Goal: Task Accomplishment & Management: Manage account settings

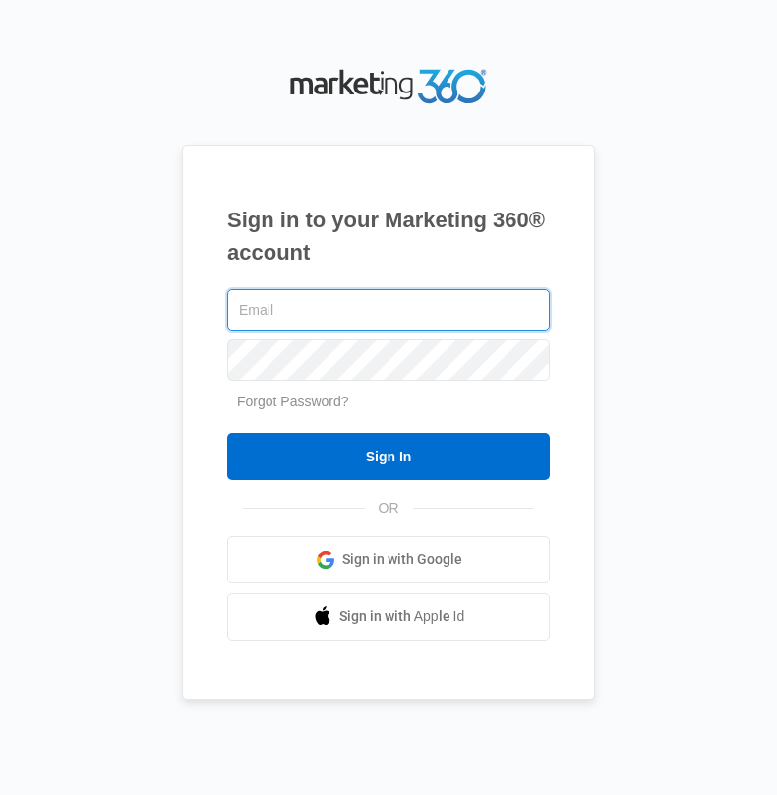
type input "[PERSON_NAME][EMAIL_ADDRESS][DOMAIN_NAME]"
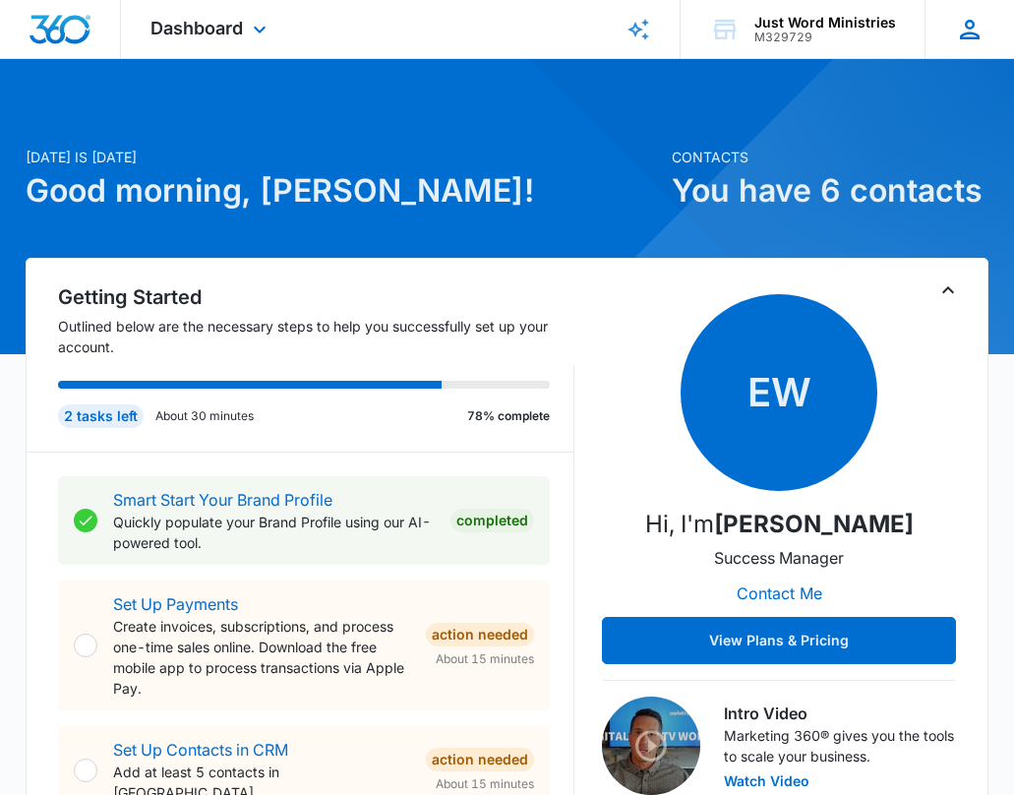
click at [776, 20] on icon at bounding box center [970, 30] width 30 height 30
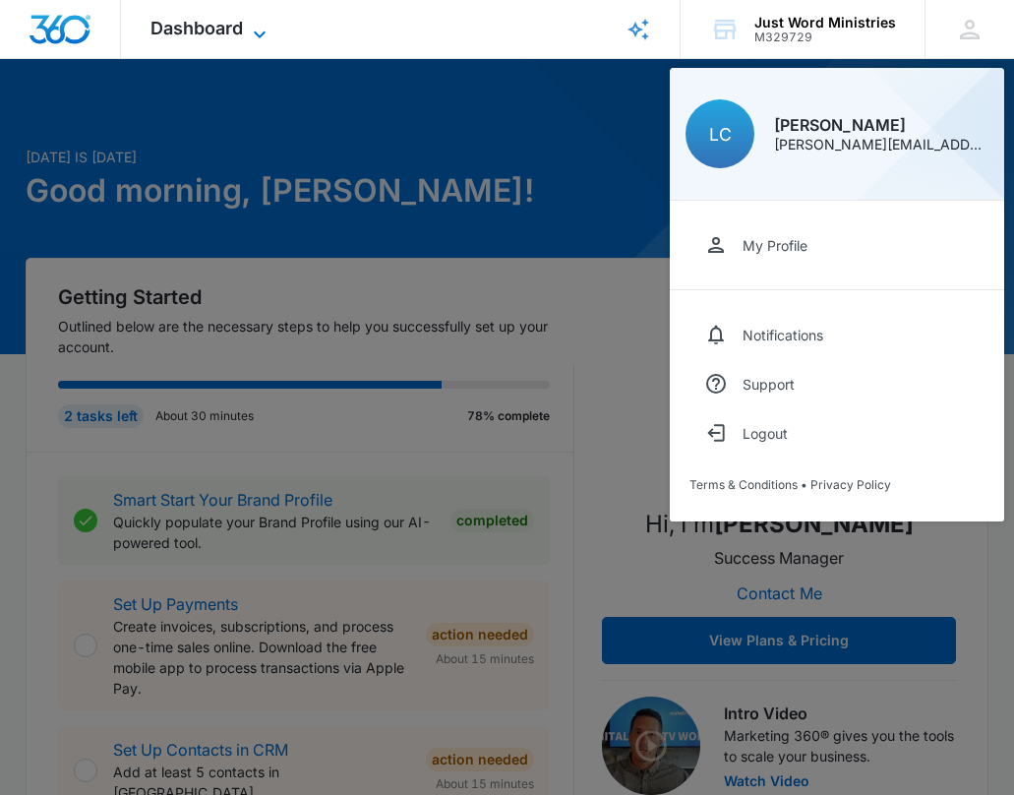
click at [183, 29] on span "Dashboard" at bounding box center [197, 28] width 92 height 21
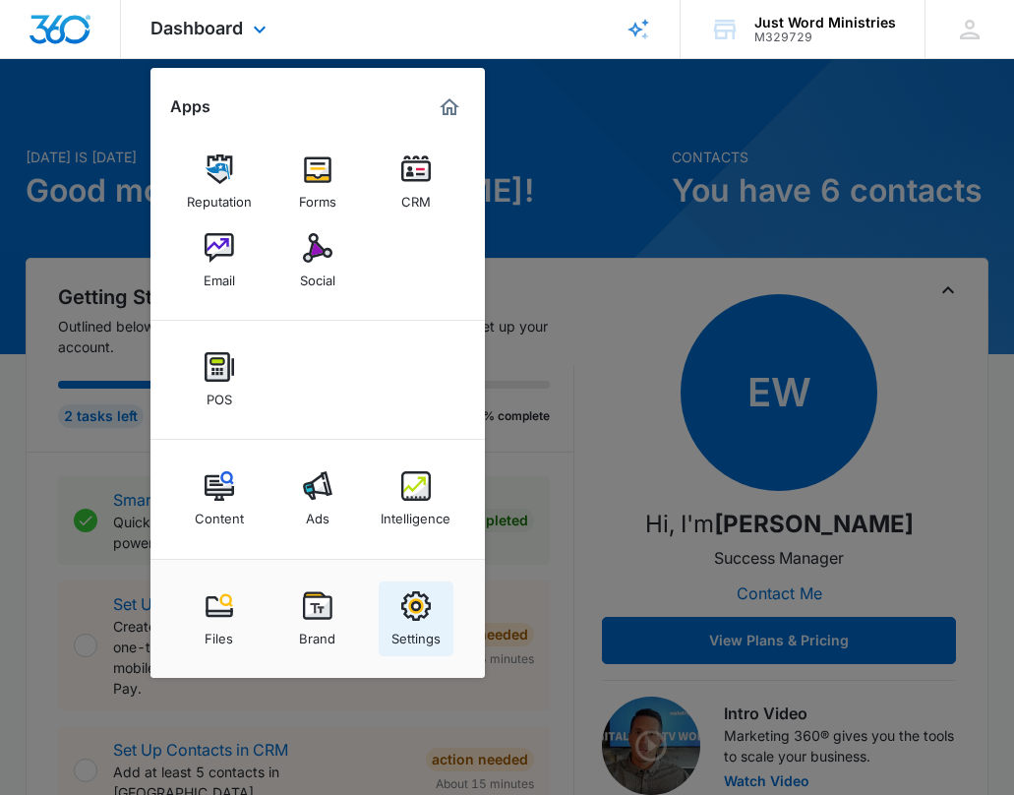
click at [417, 628] on div "Settings" at bounding box center [416, 634] width 49 height 26
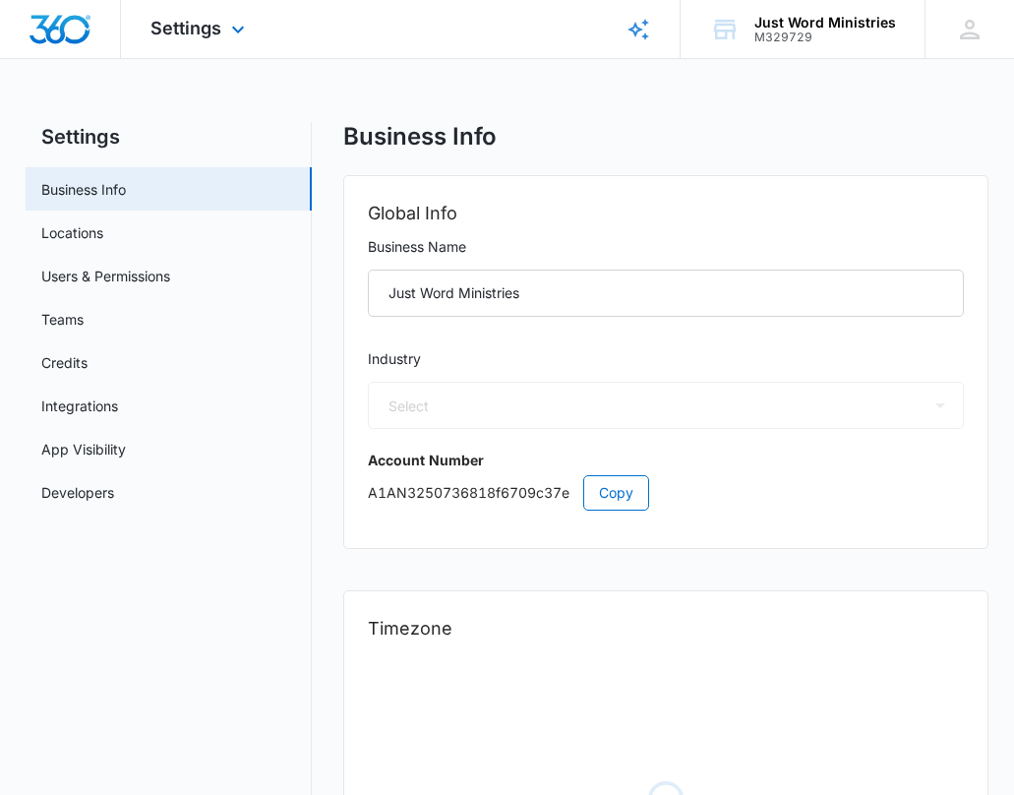
select select "52"
select select "US"
select select "[GEOGRAPHIC_DATA]/[US_STATE]/[GEOGRAPHIC_DATA]"
click at [776, 16] on icon at bounding box center [970, 30] width 30 height 30
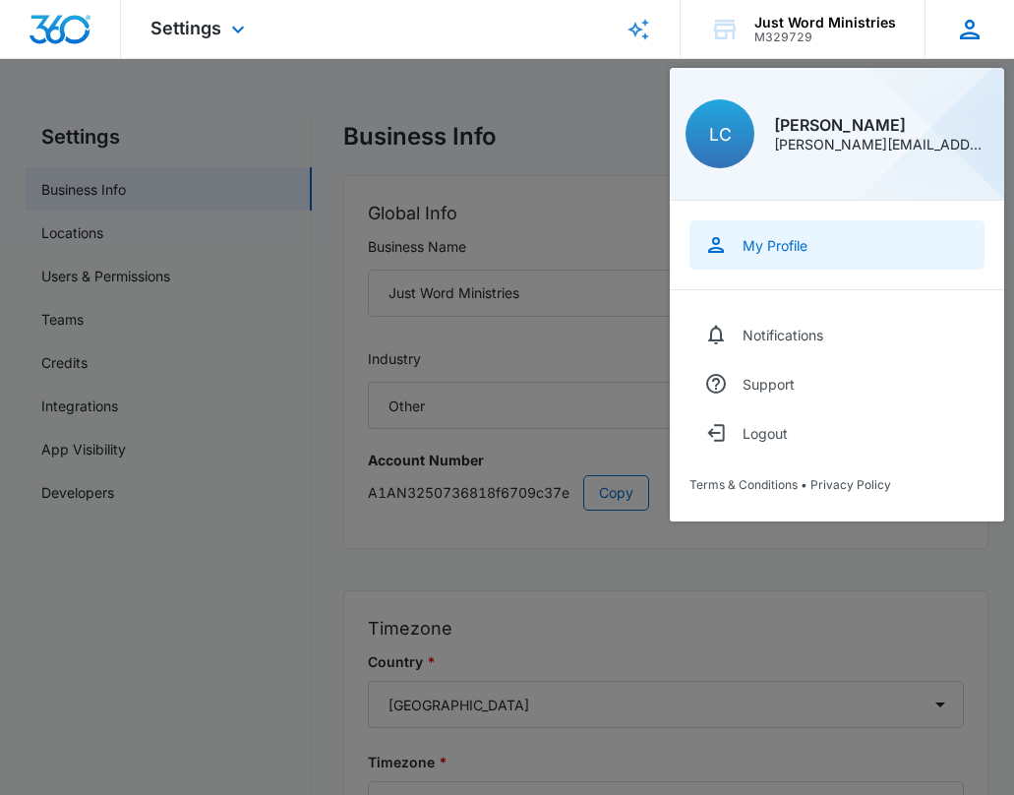
click at [776, 249] on div "My Profile" at bounding box center [775, 245] width 65 height 17
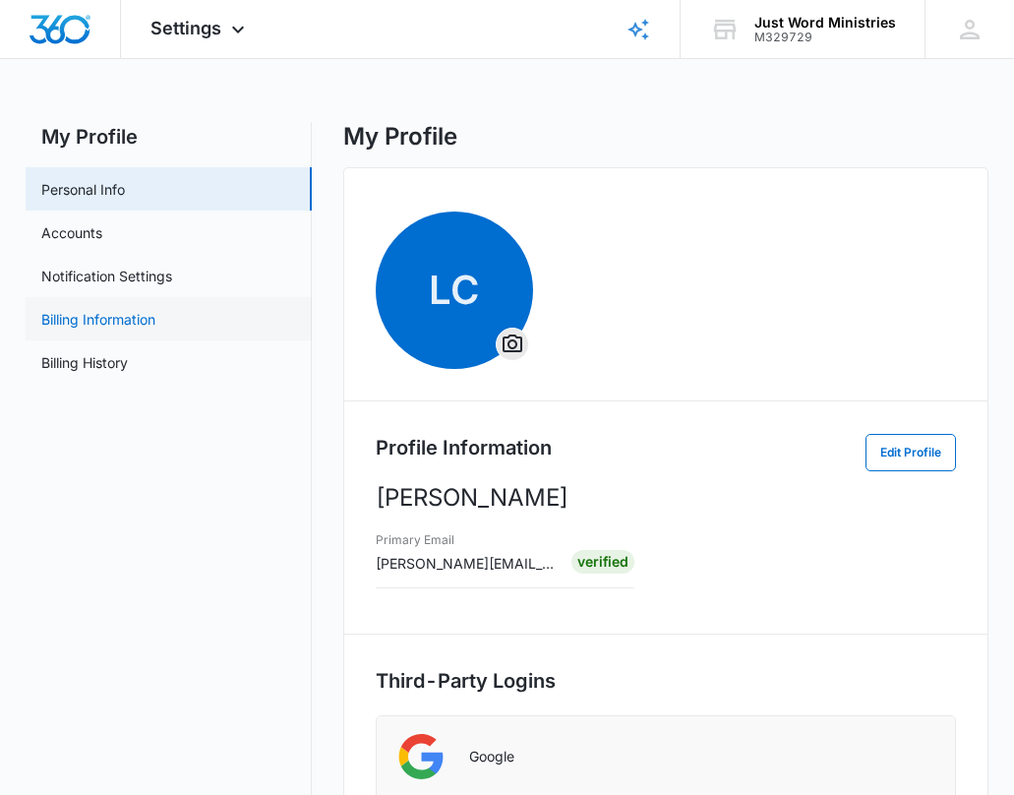
click at [84, 322] on link "Billing Information" at bounding box center [98, 319] width 114 height 21
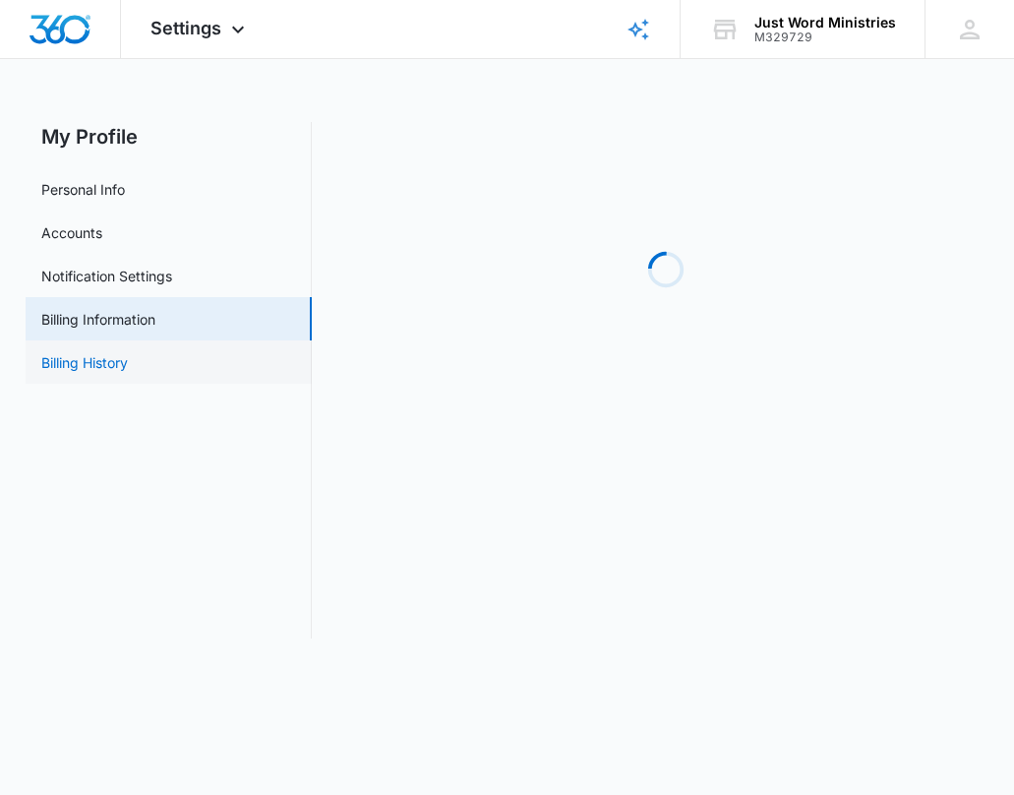
click at [84, 367] on link "Billing History" at bounding box center [84, 362] width 87 height 21
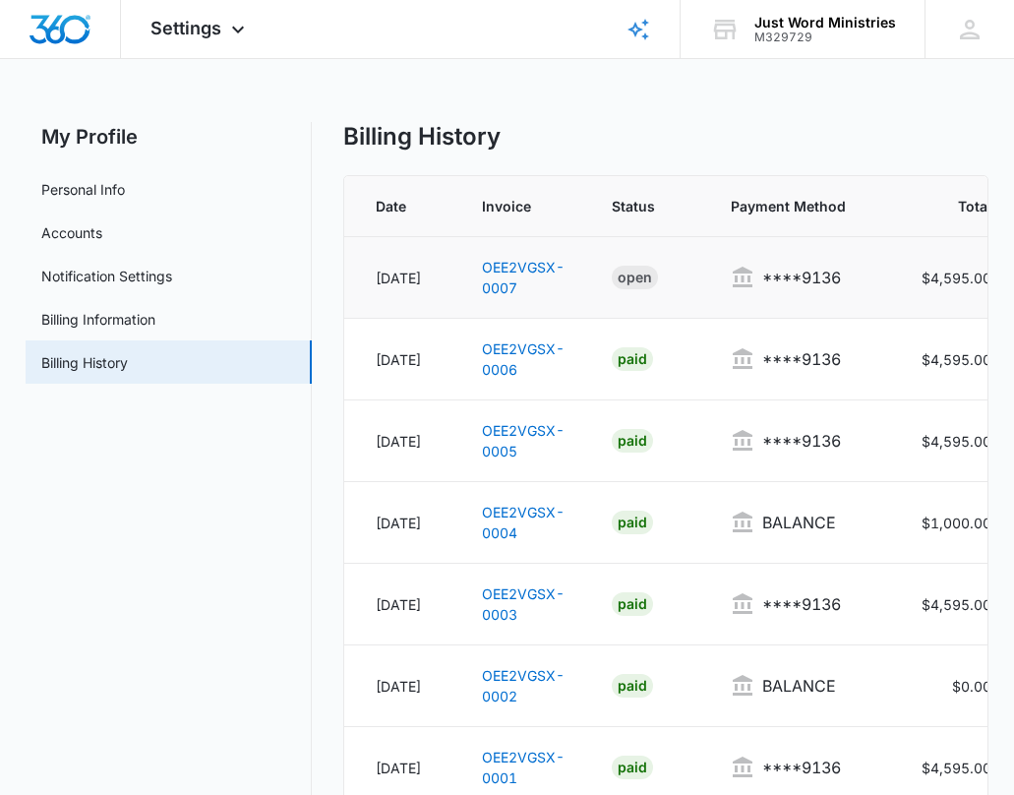
click at [504, 275] on td "OEE2VGSX-0007" at bounding box center [523, 278] width 130 height 82
click at [508, 288] on link "OEE2VGSX-0007" at bounding box center [523, 277] width 83 height 37
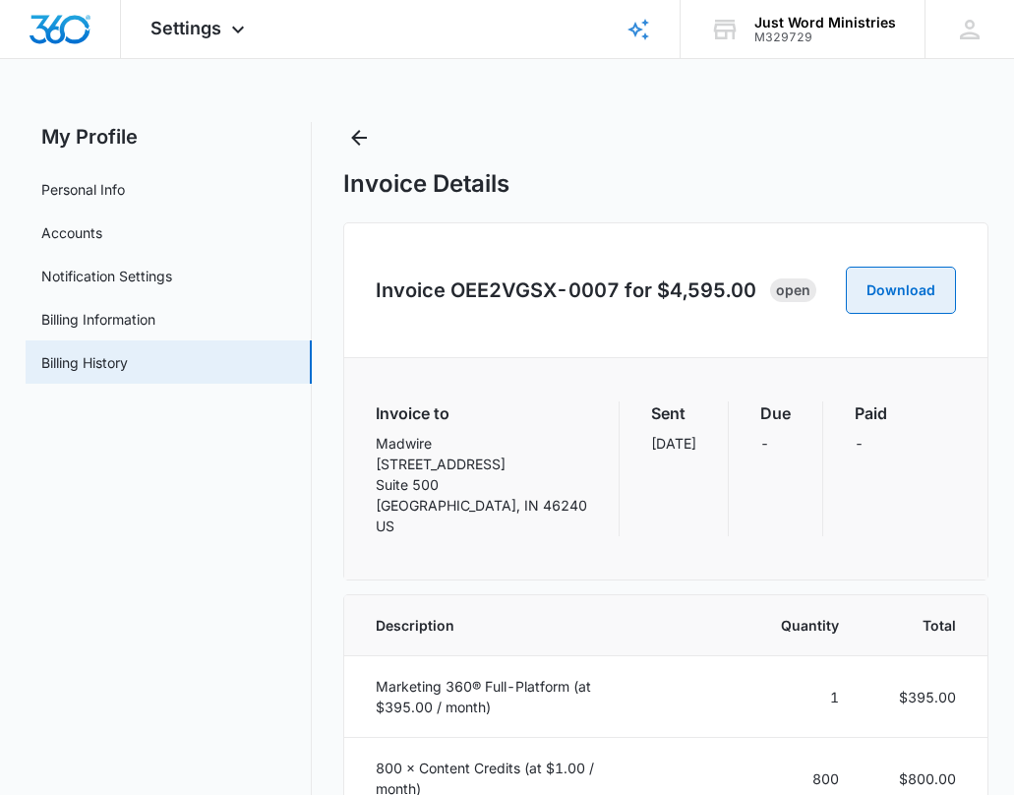
click at [776, 293] on button "Download" at bounding box center [901, 290] width 110 height 47
